Goal: Check status: Check status

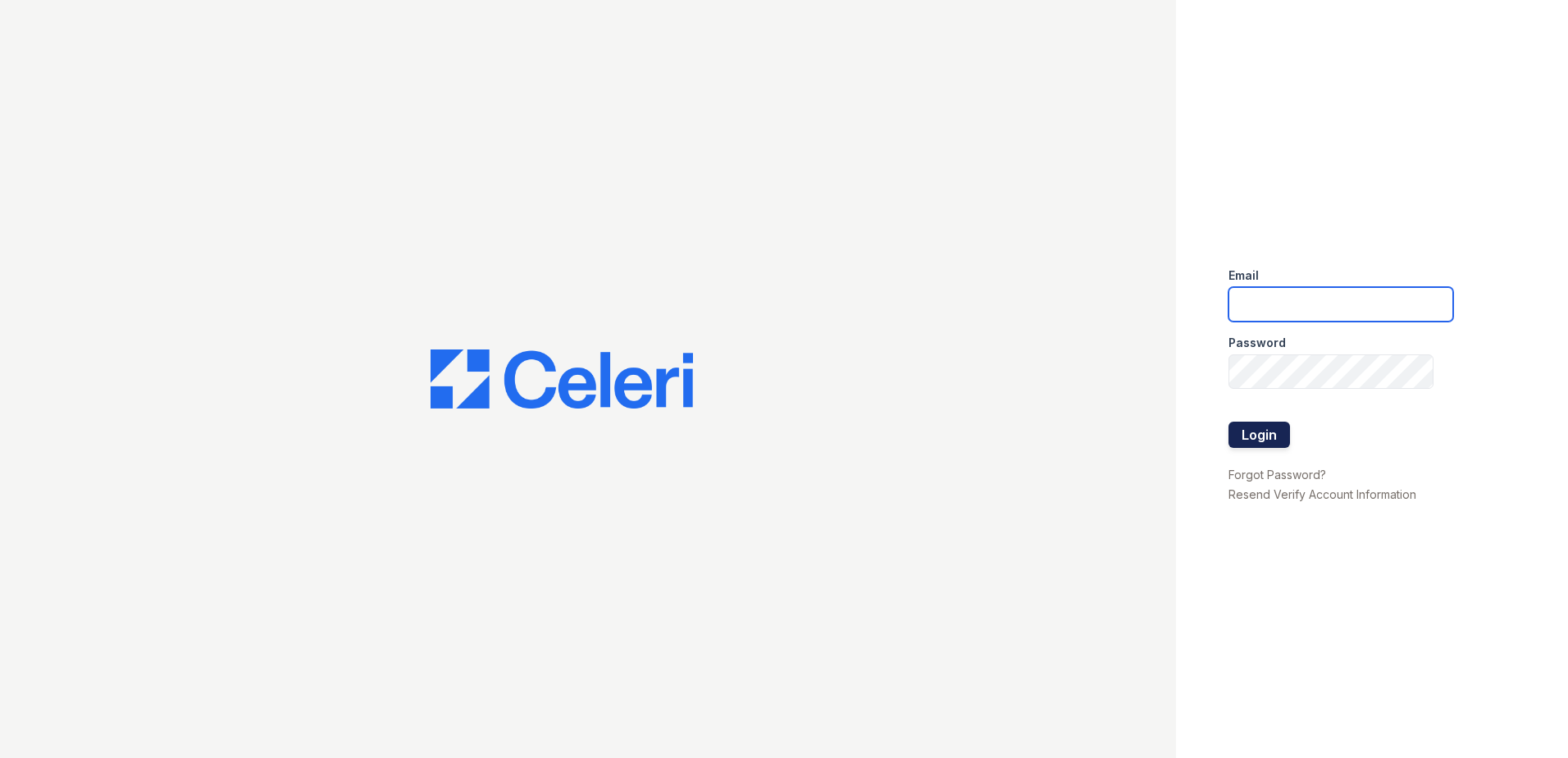
type input "[EMAIL_ADDRESS][DOMAIN_NAME]"
click at [1246, 440] on button "Login" at bounding box center [1259, 435] width 62 height 26
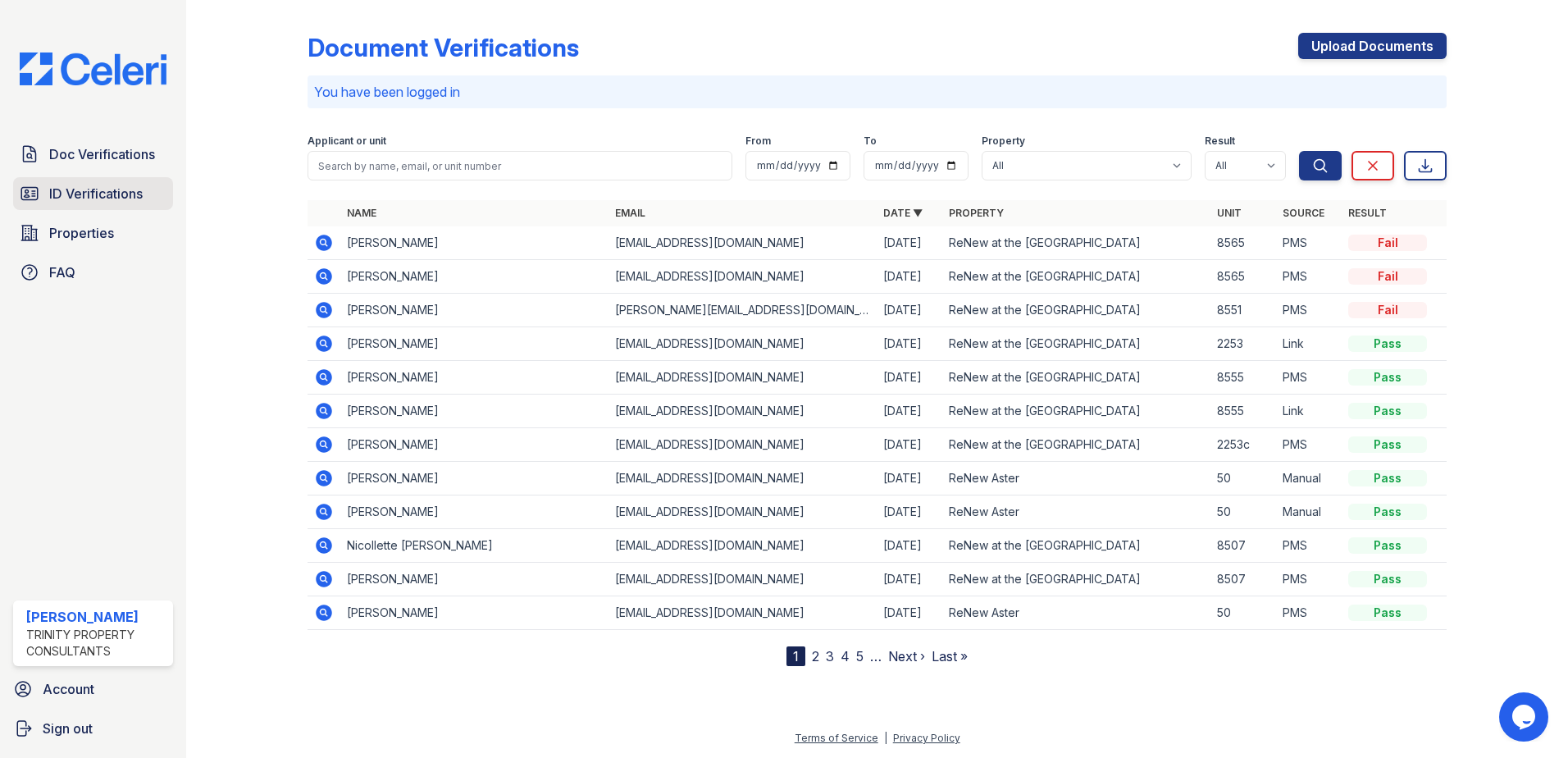
click at [69, 195] on span "ID Verifications" at bounding box center [96, 194] width 93 height 20
click at [101, 194] on span "ID Verifications" at bounding box center [96, 194] width 93 height 20
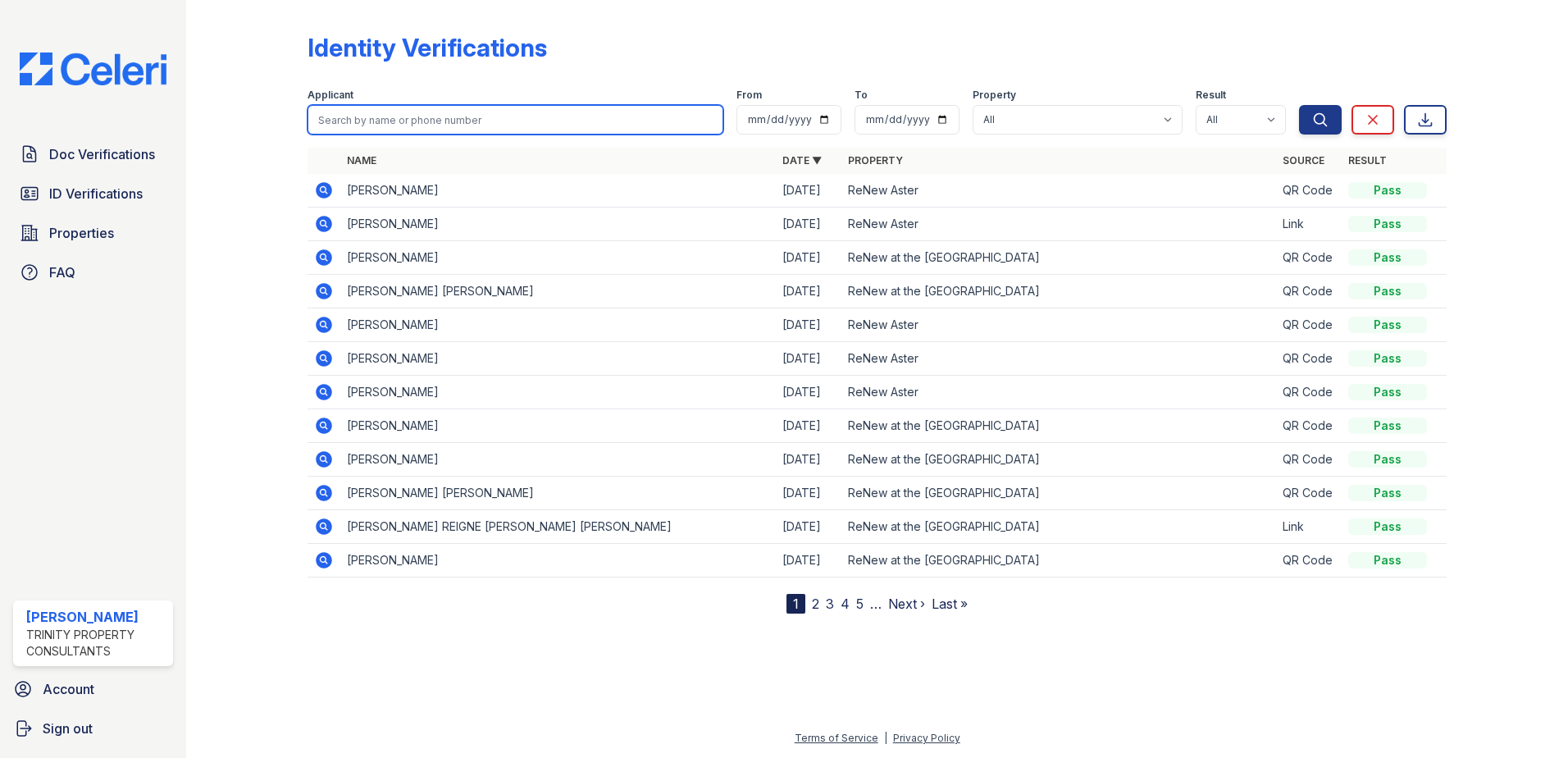
click at [365, 117] on input "search" at bounding box center [515, 120] width 415 height 30
type input "[PERSON_NAME]"
click at [1299, 105] on button "Search" at bounding box center [1321, 120] width 43 height 30
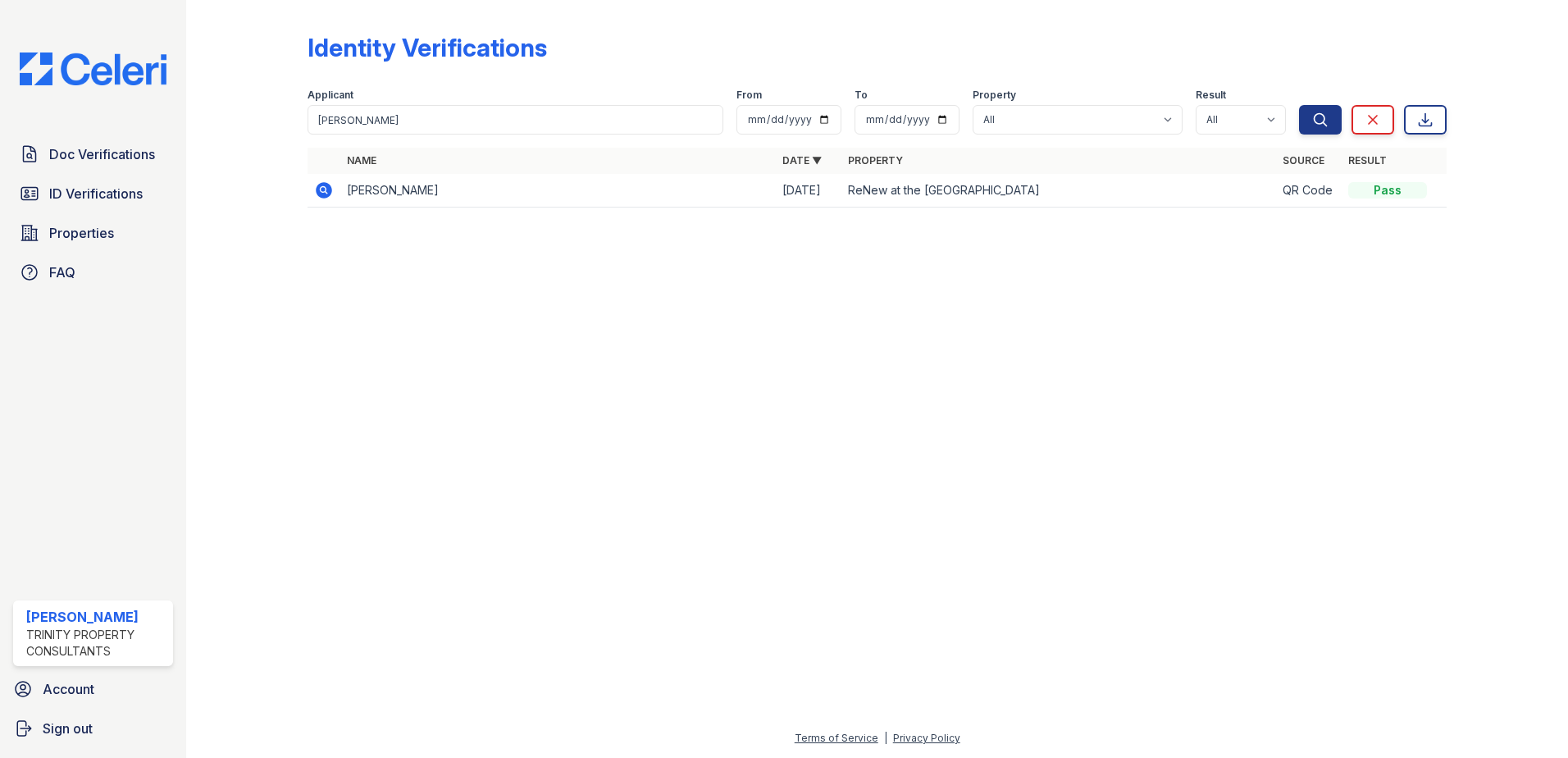
drag, startPoint x: 549, startPoint y: 181, endPoint x: 349, endPoint y: 186, distance: 200.1
click at [349, 186] on td "[PERSON_NAME]" at bounding box center [558, 191] width 435 height 34
copy td "[PERSON_NAME]"
